Goal: Find specific page/section: Find specific page/section

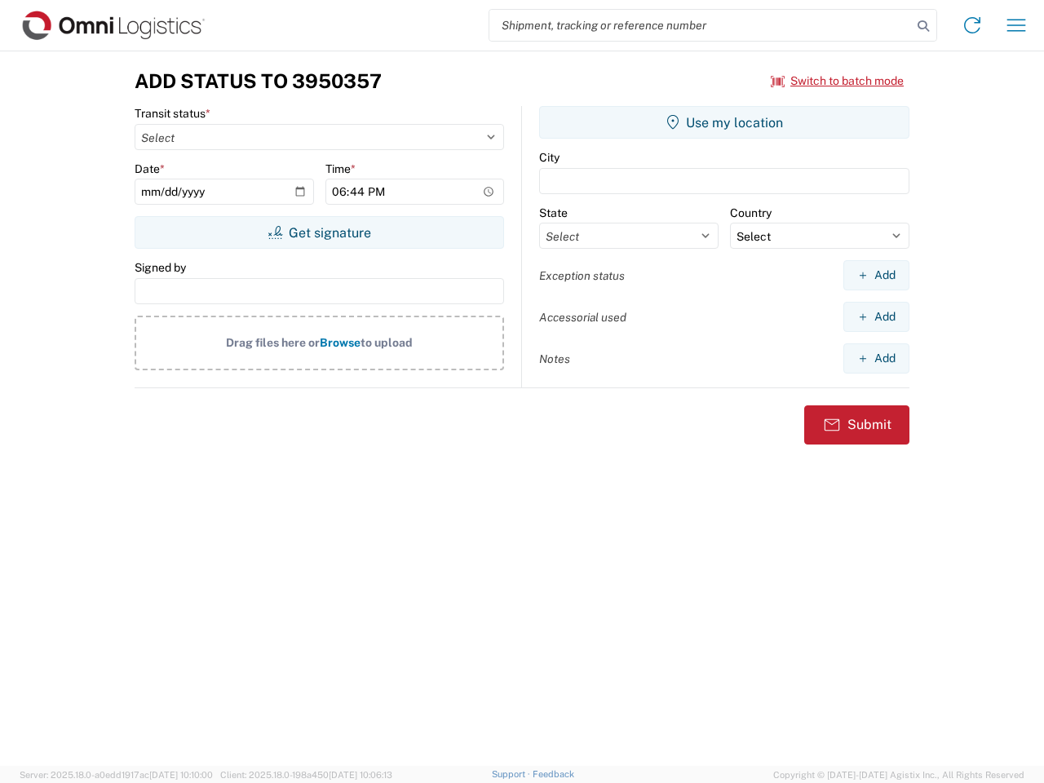
click at [701, 25] on input "search" at bounding box center [701, 25] width 423 height 31
click at [924, 26] on icon at bounding box center [923, 26] width 23 height 23
click at [973, 25] on icon at bounding box center [973, 25] width 26 height 26
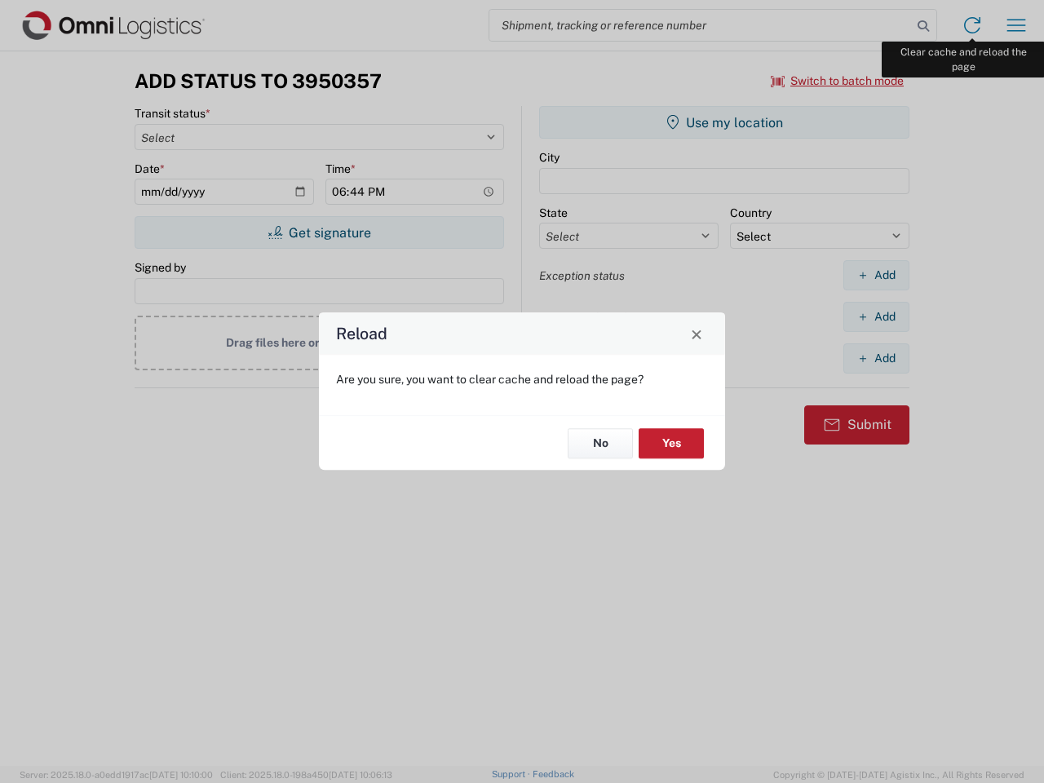
click at [1017, 25] on div "Reload Are you sure, you want to clear cache and reload the page? No Yes" at bounding box center [522, 391] width 1044 height 783
click at [838, 81] on div "Reload Are you sure, you want to clear cache and reload the page? No Yes" at bounding box center [522, 391] width 1044 height 783
click at [319, 233] on div "Reload Are you sure, you want to clear cache and reload the page? No Yes" at bounding box center [522, 391] width 1044 height 783
click at [725, 122] on div "Reload Are you sure, you want to clear cache and reload the page? No Yes" at bounding box center [522, 391] width 1044 height 783
click at [876, 275] on div "Reload Are you sure, you want to clear cache and reload the page? No Yes" at bounding box center [522, 391] width 1044 height 783
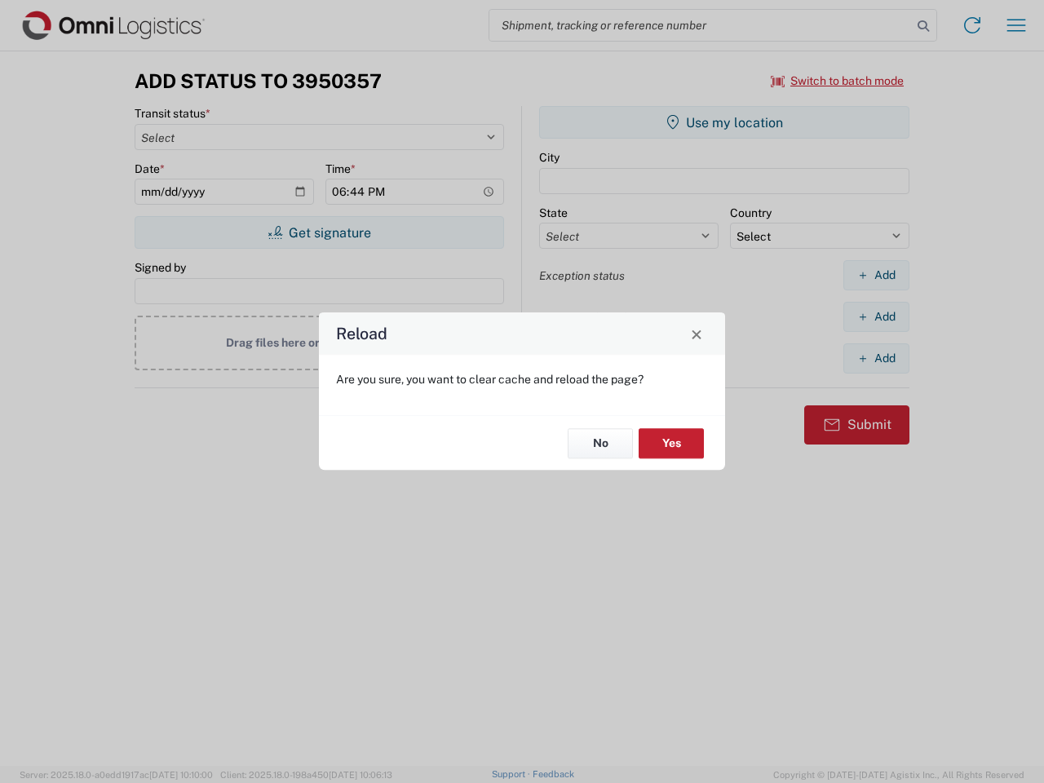
click at [876, 317] on div "Reload Are you sure, you want to clear cache and reload the page? No Yes" at bounding box center [522, 391] width 1044 height 783
click at [876, 358] on div "Reload Are you sure, you want to clear cache and reload the page? No Yes" at bounding box center [522, 391] width 1044 height 783
